Goal: Information Seeking & Learning: Learn about a topic

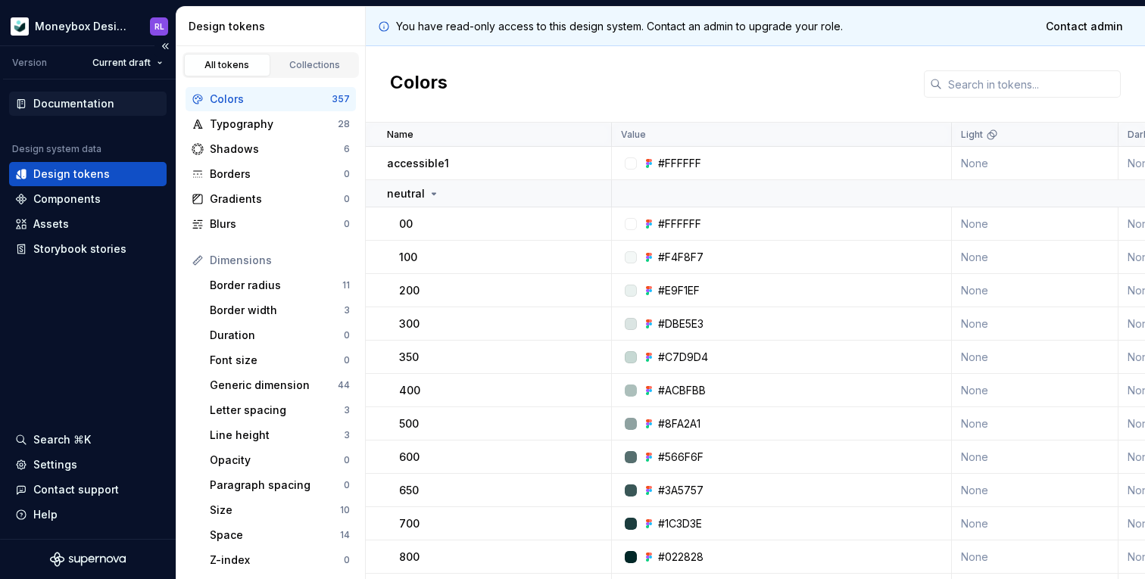
click at [79, 101] on div "Documentation" at bounding box center [73, 103] width 81 height 15
